Goal: Transaction & Acquisition: Obtain resource

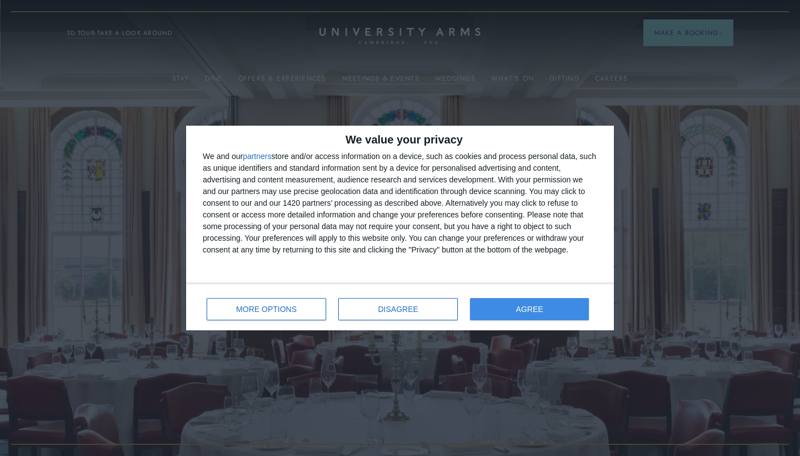
click at [530, 313] on button "AGREE" at bounding box center [529, 309] width 119 height 22
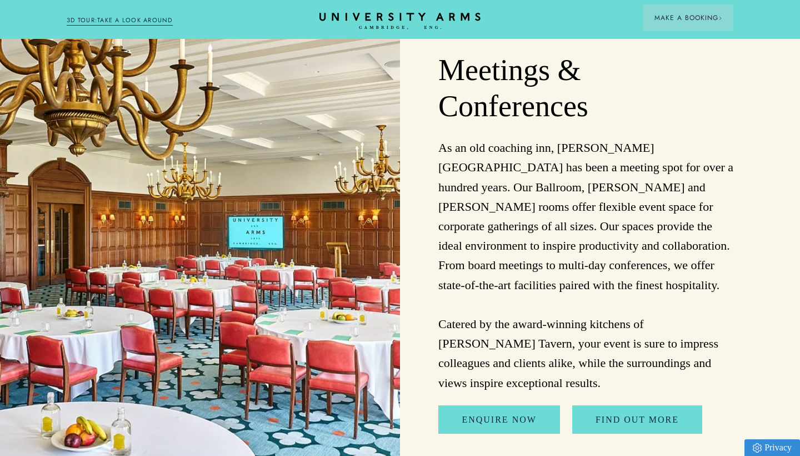
scroll to position [2778, 0]
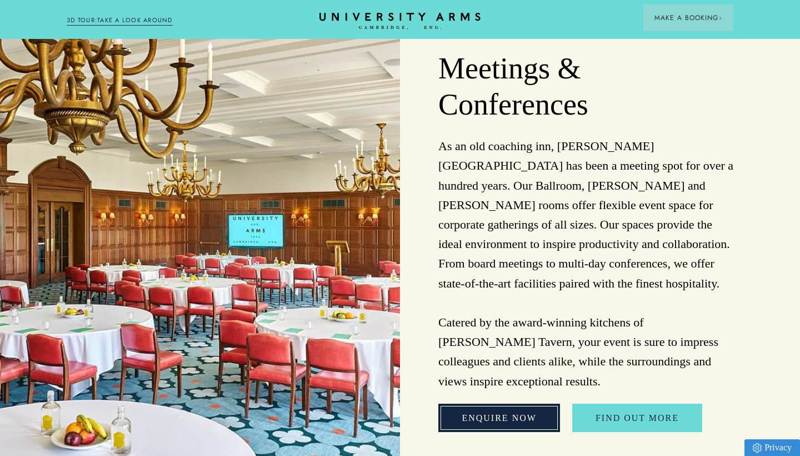
click at [494, 403] on link "Enquire Now" at bounding box center [498, 417] width 121 height 29
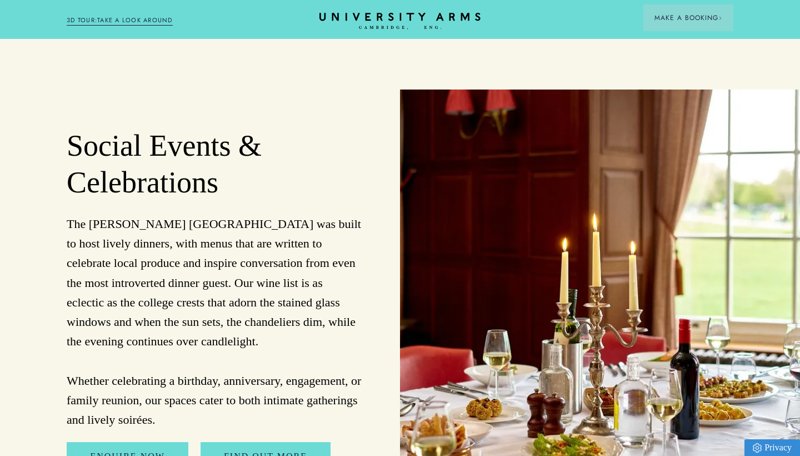
scroll to position [3214, 0]
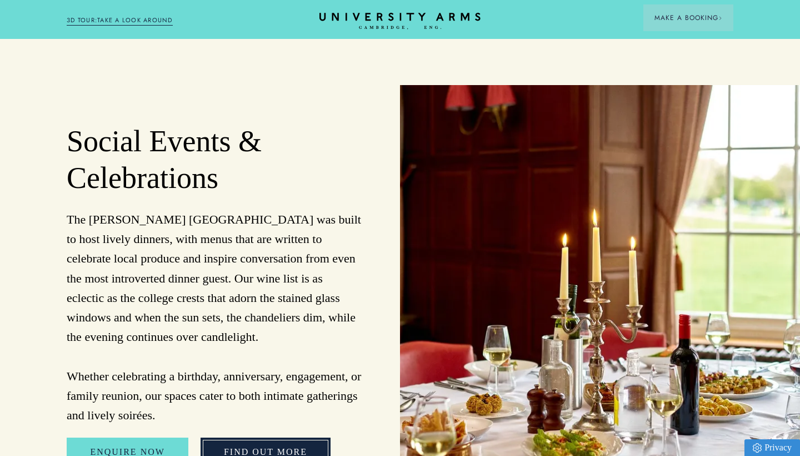
click at [273, 437] on link "FIND OUT MORE" at bounding box center [266, 451] width 130 height 29
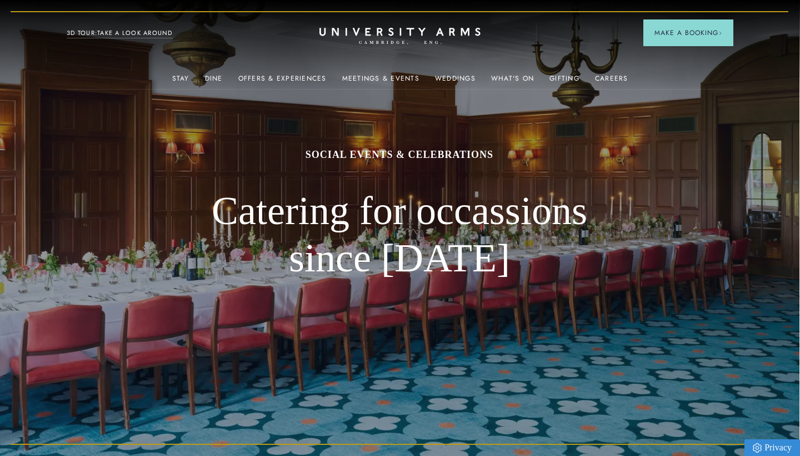
scroll to position [0, 1]
click at [451, 76] on link "Weddings" at bounding box center [455, 81] width 41 height 14
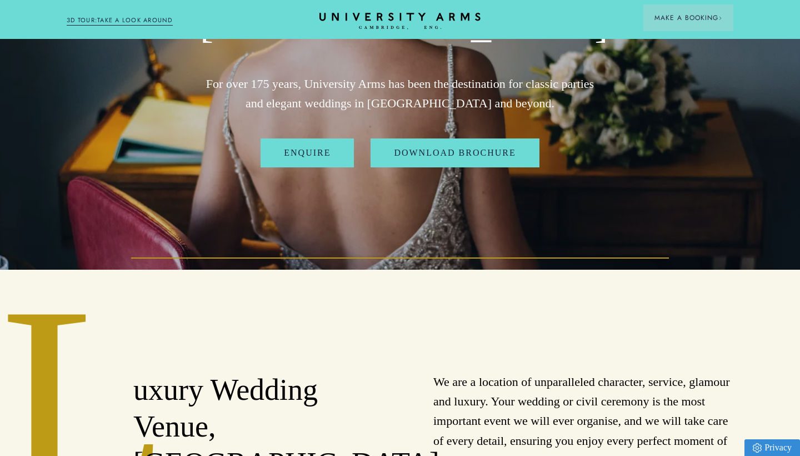
scroll to position [195, 0]
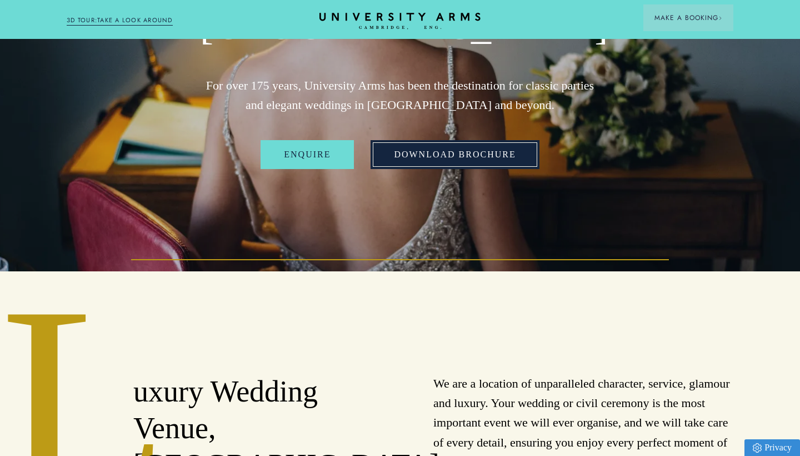
click at [468, 154] on link "Download Brochure" at bounding box center [455, 154] width 168 height 29
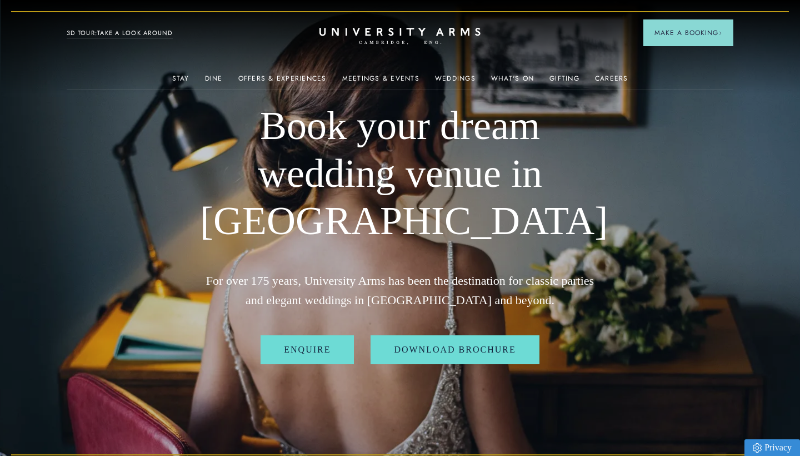
scroll to position [0, 0]
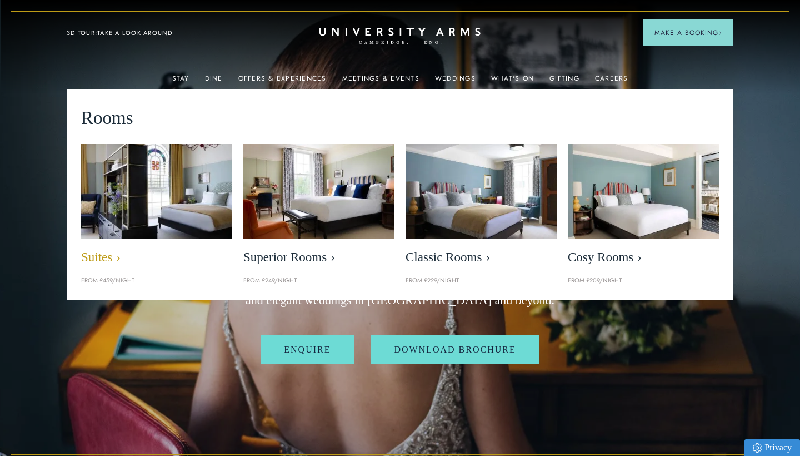
click at [168, 200] on img at bounding box center [157, 191] width 174 height 109
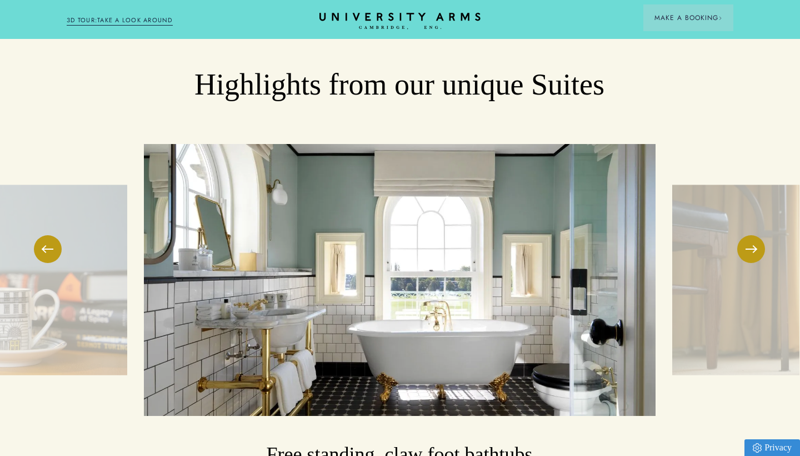
scroll to position [1720, 1]
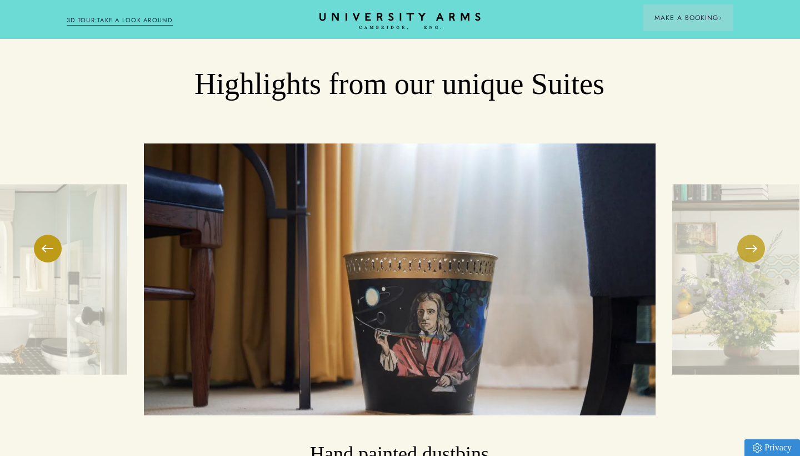
click at [752, 234] on button at bounding box center [751, 248] width 28 height 28
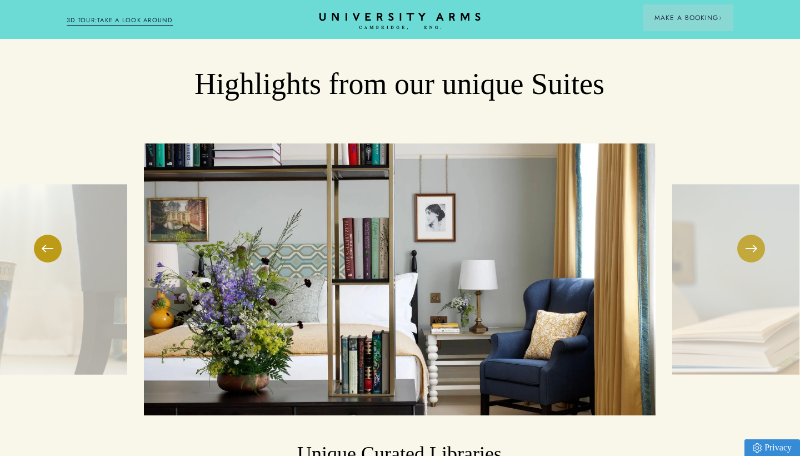
click at [752, 234] on button at bounding box center [751, 248] width 28 height 28
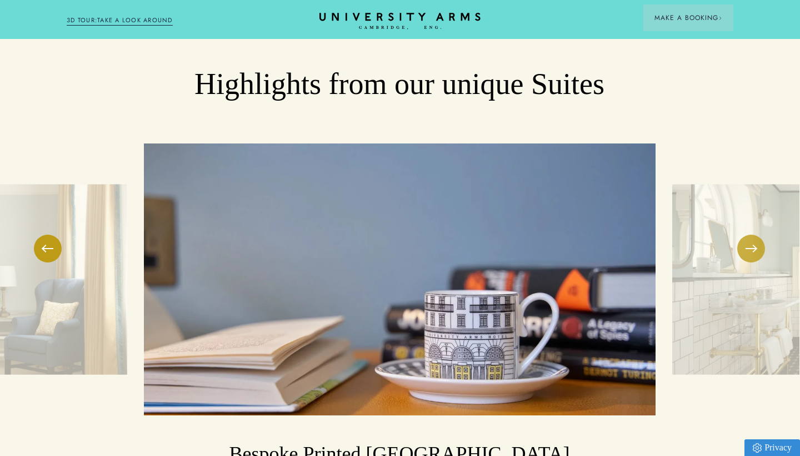
click at [752, 234] on button at bounding box center [751, 248] width 28 height 28
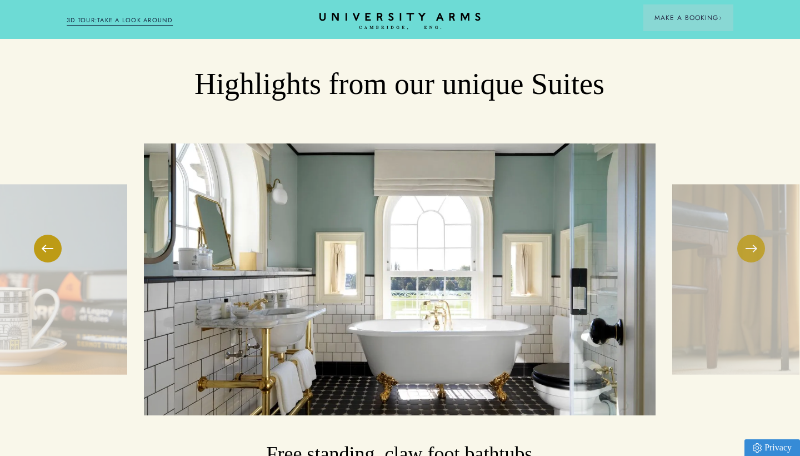
click at [752, 234] on button at bounding box center [751, 248] width 28 height 28
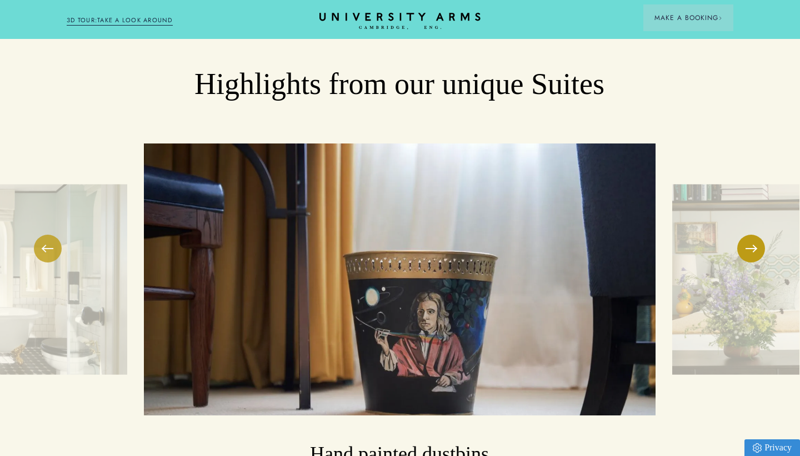
click at [51, 234] on button at bounding box center [48, 248] width 28 height 28
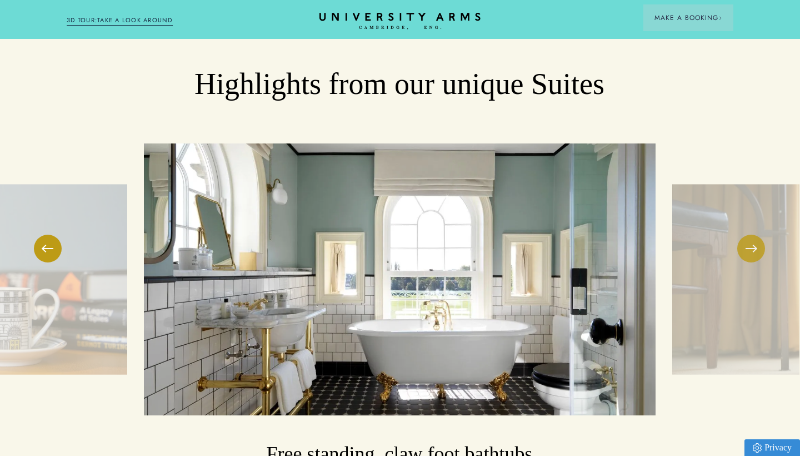
click at [752, 234] on button at bounding box center [751, 248] width 28 height 28
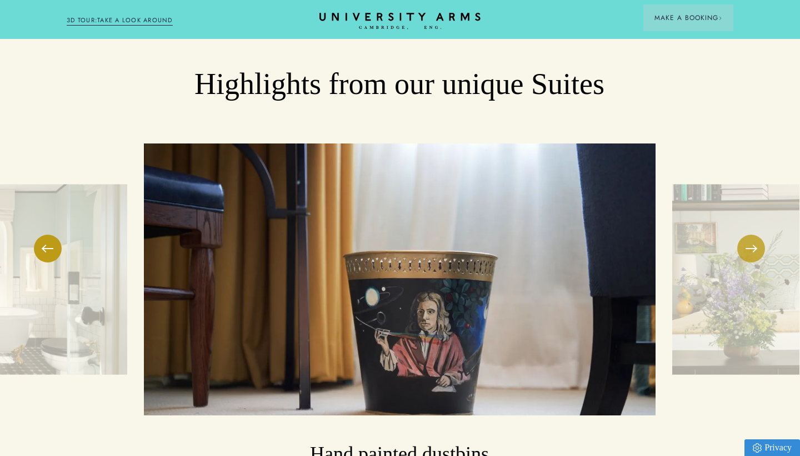
click at [752, 234] on button at bounding box center [751, 248] width 28 height 28
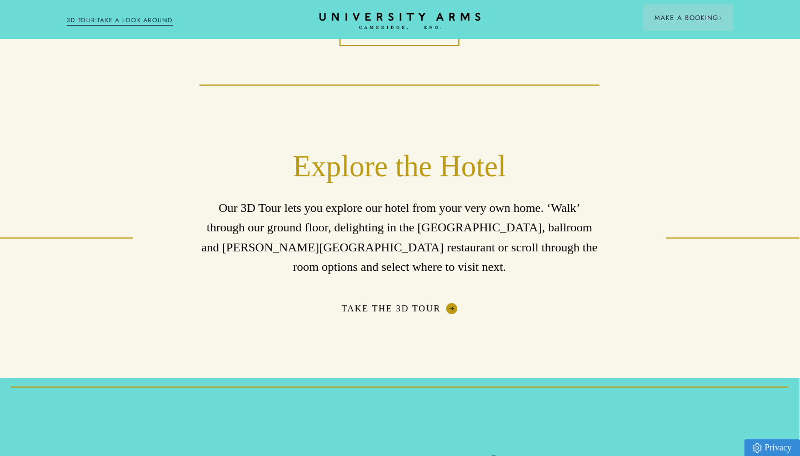
scroll to position [2742, 1]
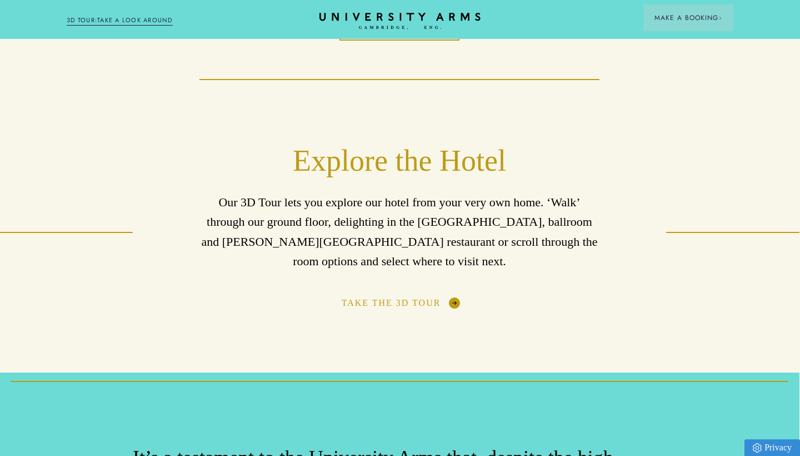
click at [422, 297] on link "Take the 3D Tour" at bounding box center [400, 302] width 116 height 11
